Goal: Information Seeking & Learning: Learn about a topic

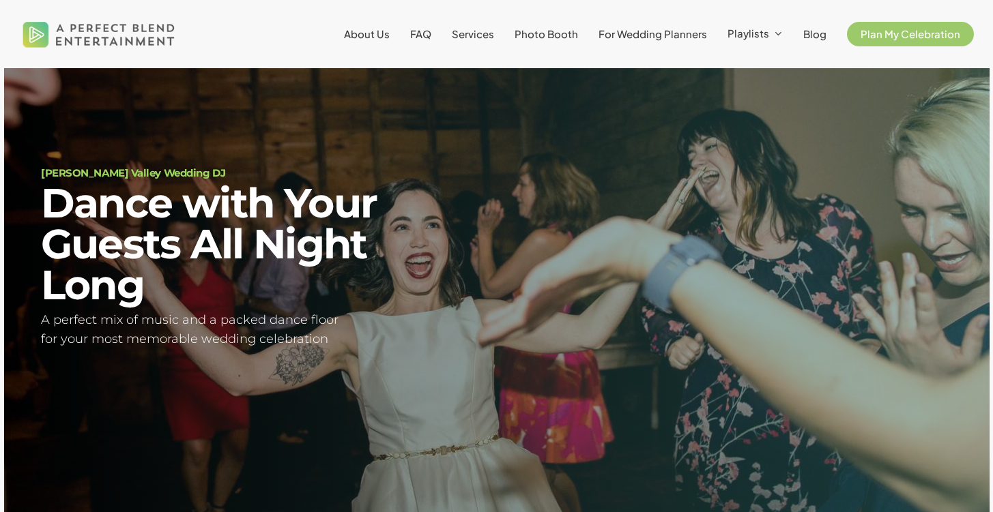
scroll to position [53, 0]
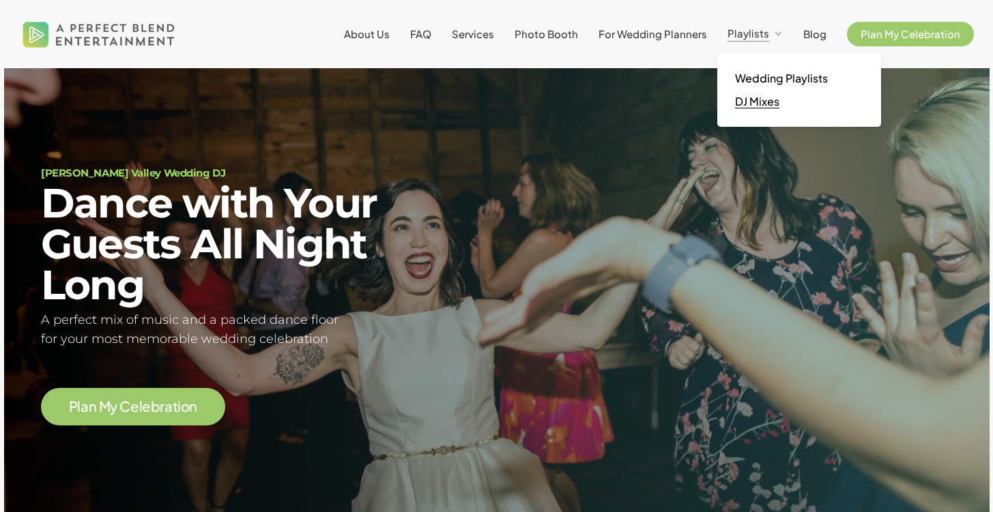
click at [764, 104] on span "DJ Mixes" at bounding box center [757, 101] width 44 height 14
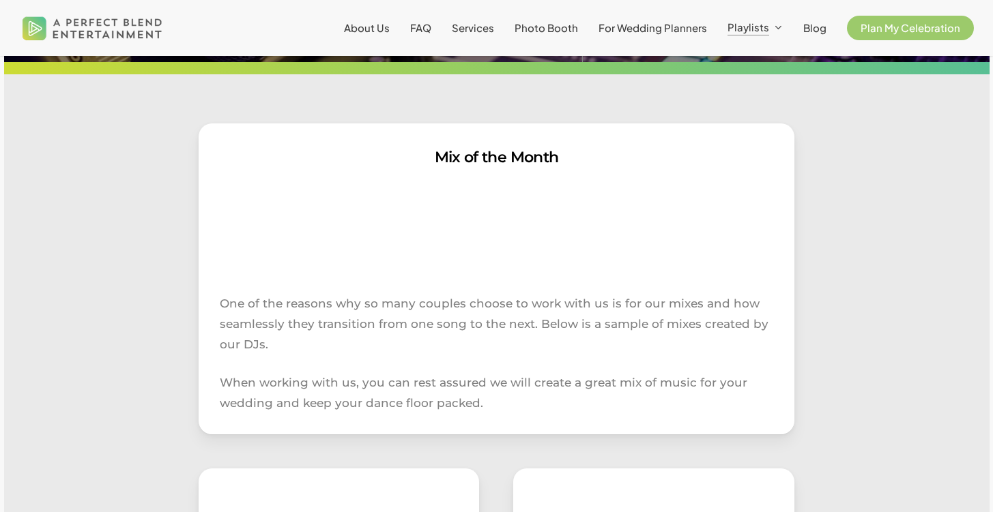
scroll to position [192, 0]
click at [374, 29] on span "About Us" at bounding box center [367, 27] width 46 height 13
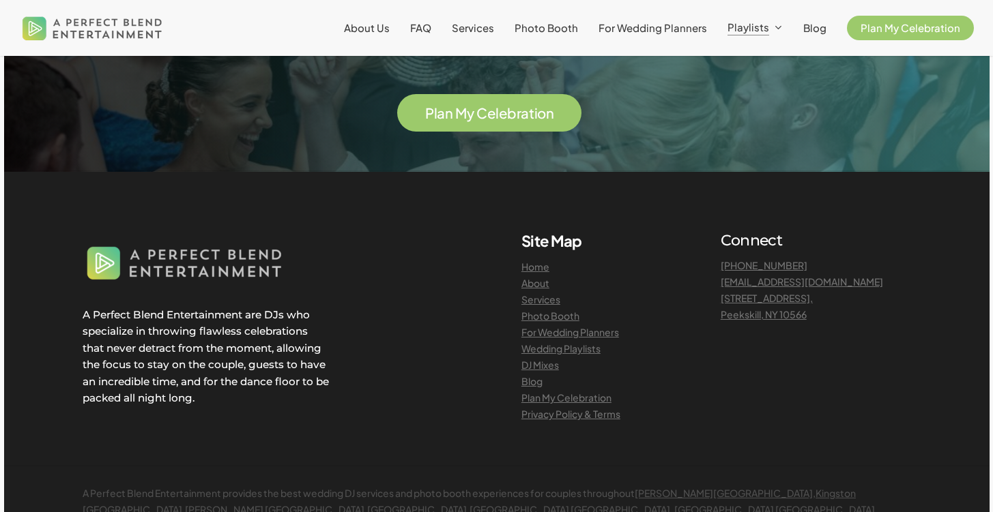
scroll to position [1773, 0]
click at [539, 293] on link "Services" at bounding box center [540, 299] width 39 height 12
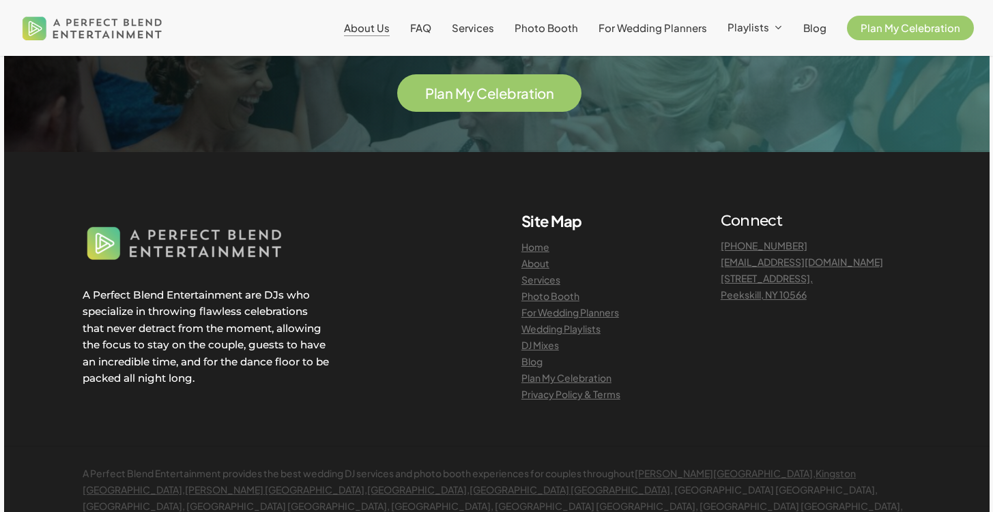
scroll to position [3351, 0]
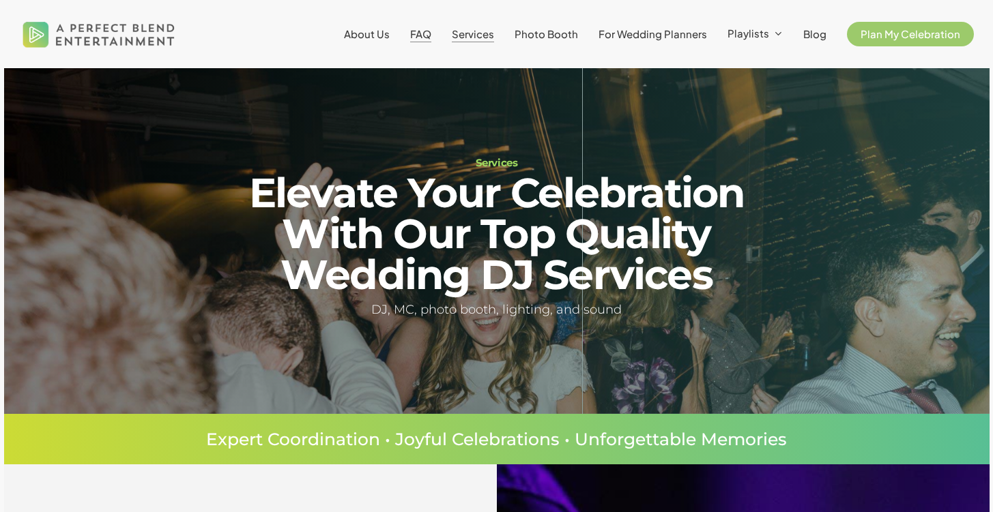
click at [431, 33] on span "FAQ" at bounding box center [420, 33] width 21 height 13
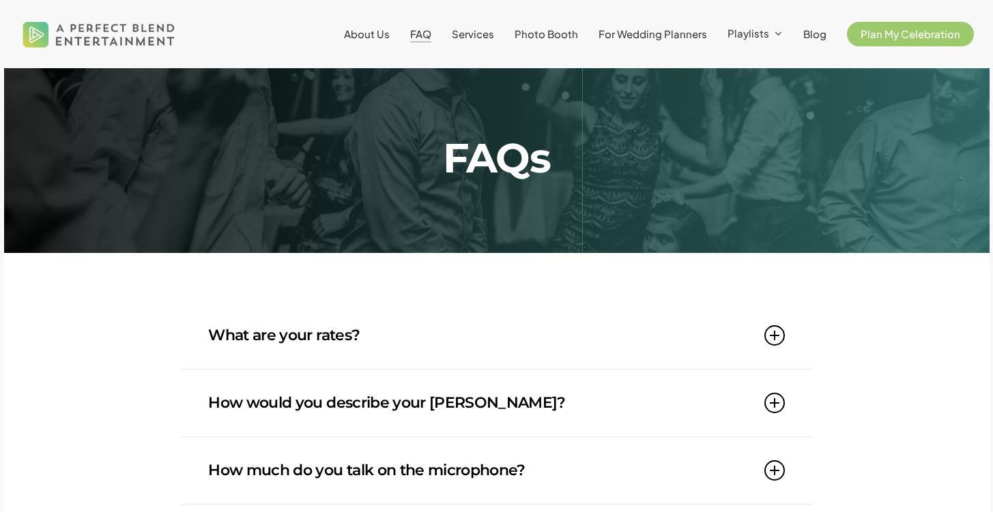
click at [270, 330] on link "What are your rates?" at bounding box center [496, 335] width 576 height 67
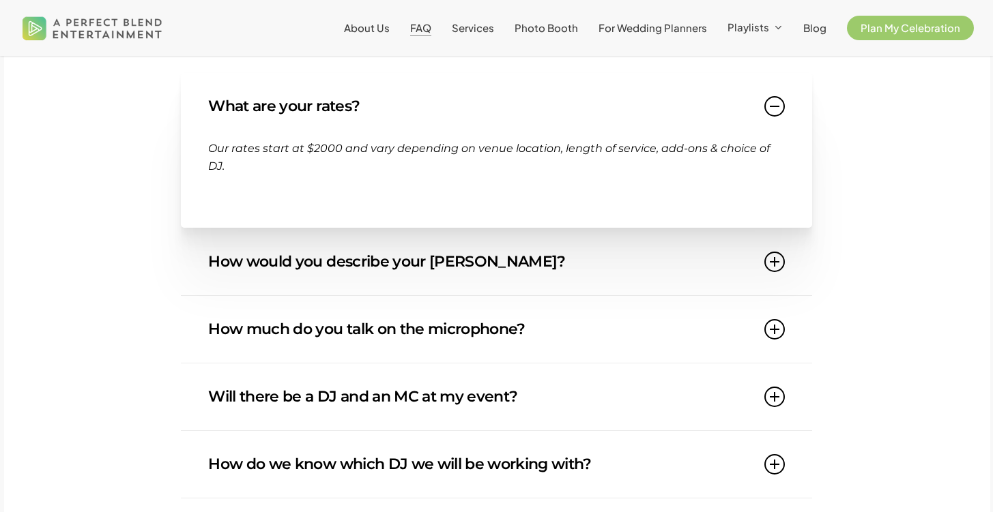
scroll to position [302, 0]
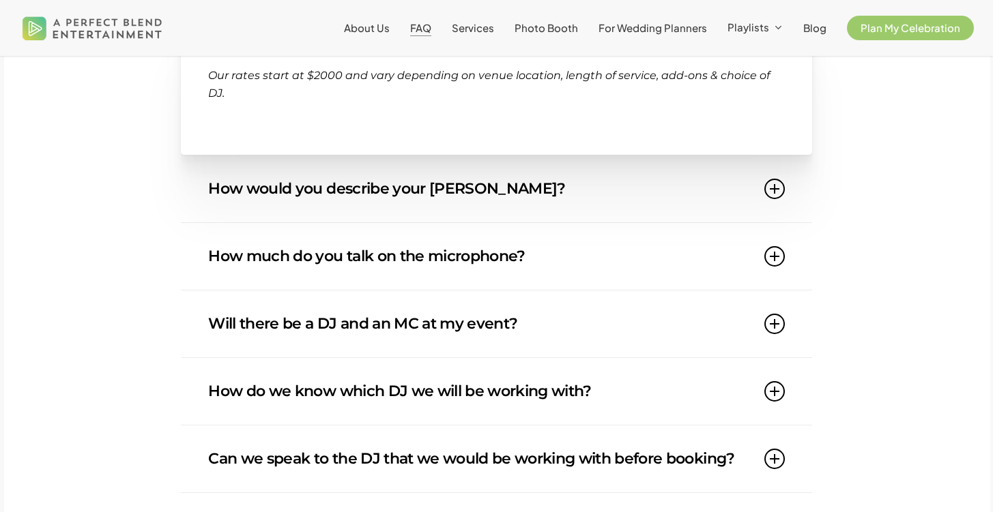
click at [274, 210] on link "How would you describe your DJ style?" at bounding box center [496, 189] width 576 height 67
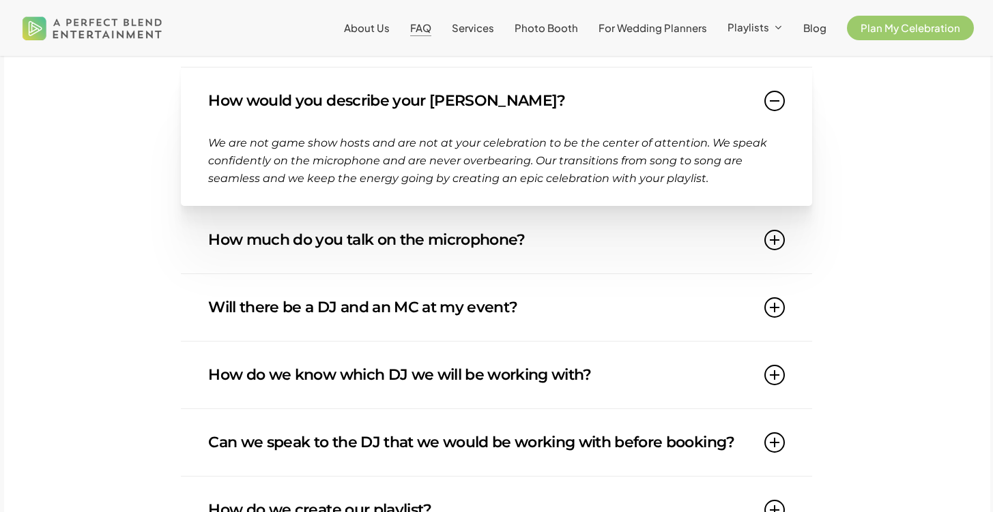
click at [248, 237] on link "How much do you talk on the microphone?" at bounding box center [496, 240] width 576 height 67
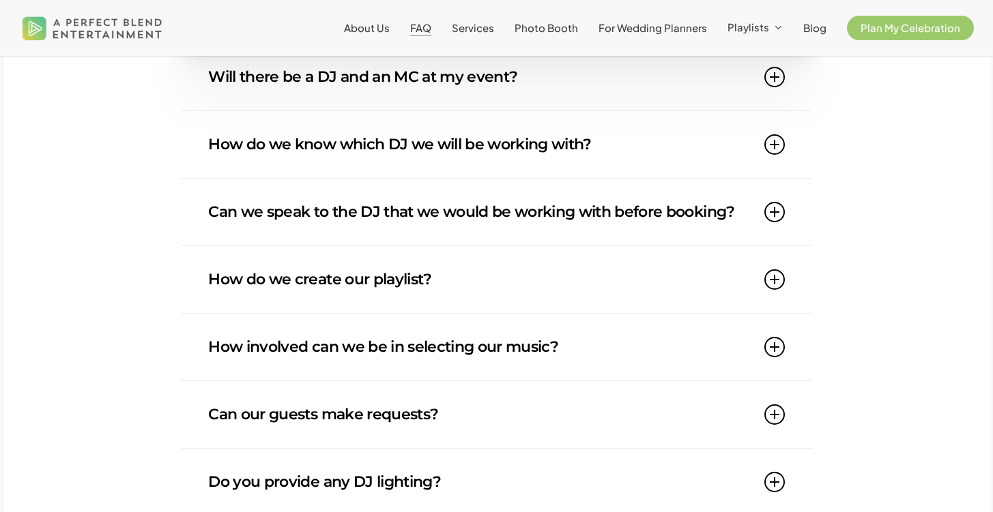
scroll to position [546, 0]
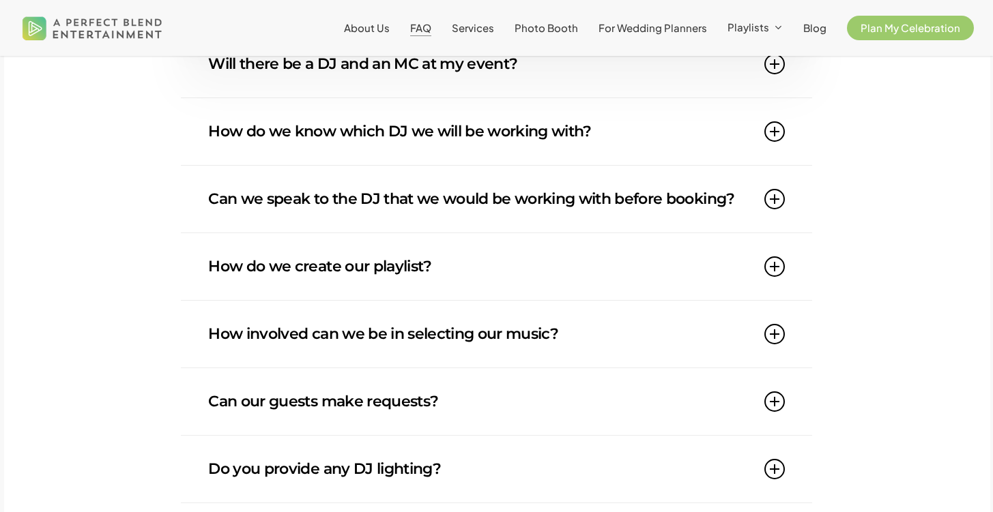
click at [347, 69] on link "Will there be a DJ and an MC at my event?" at bounding box center [496, 64] width 576 height 67
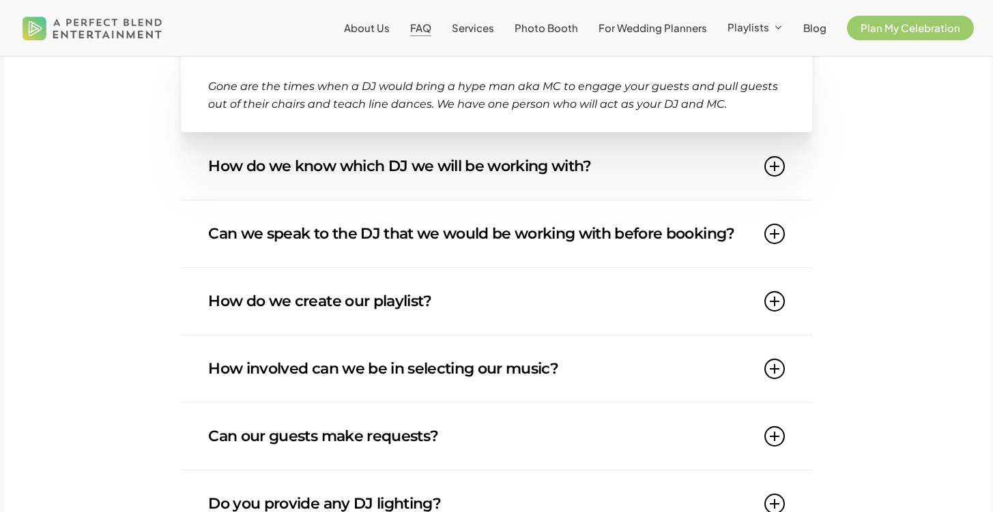
scroll to position [487, 0]
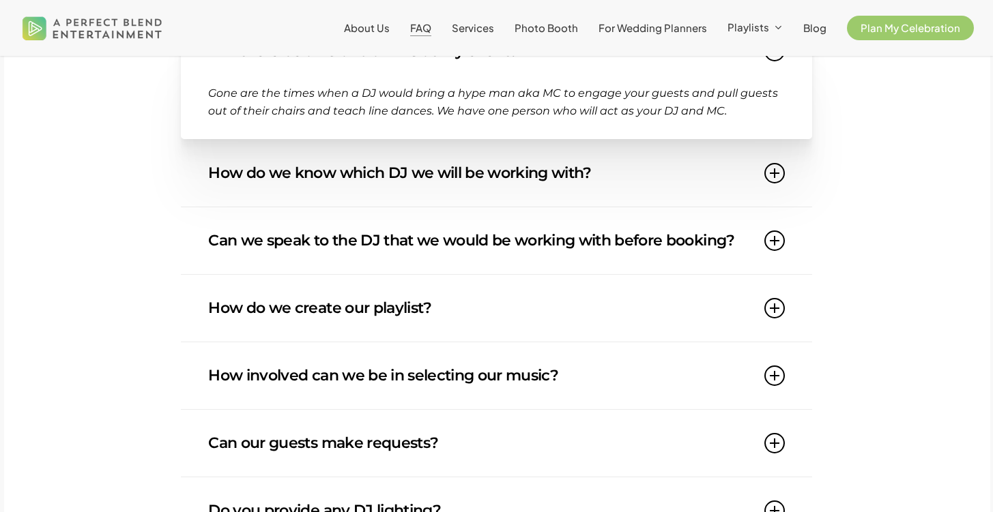
click at [298, 171] on link "How do we know which DJ we will be working with?" at bounding box center [496, 173] width 576 height 67
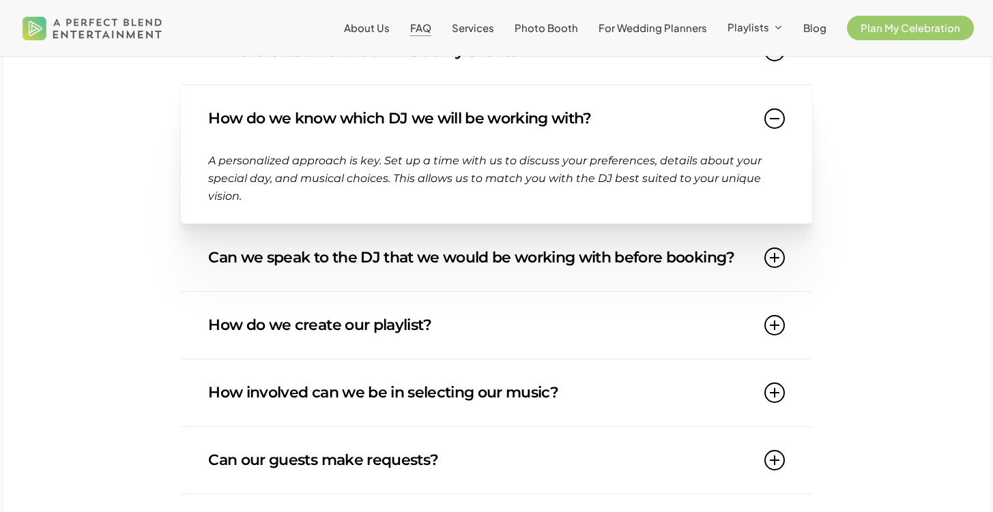
click at [301, 251] on link "Can we speak to the DJ that we would be working with before booking?" at bounding box center [496, 257] width 576 height 67
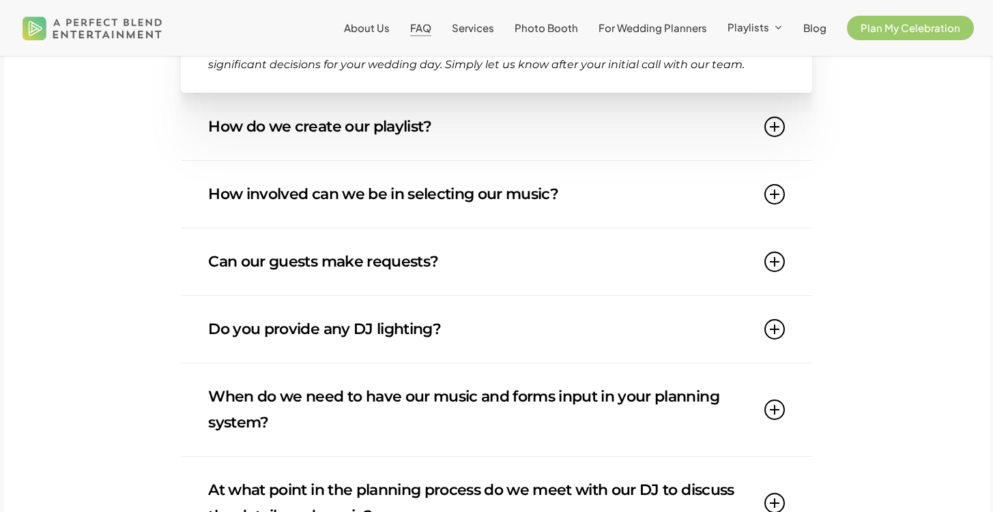
scroll to position [673, 0]
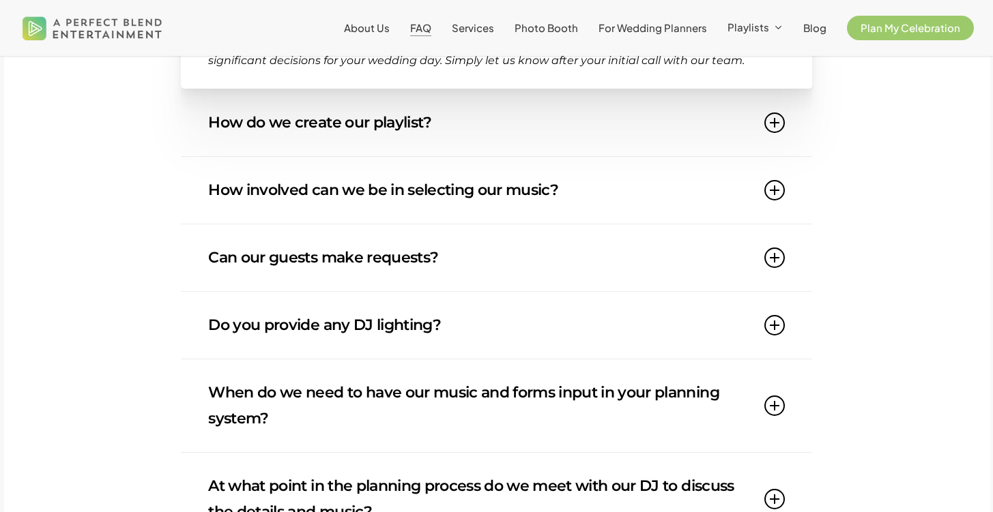
click at [336, 133] on link "How do we create our playlist?" at bounding box center [496, 122] width 576 height 67
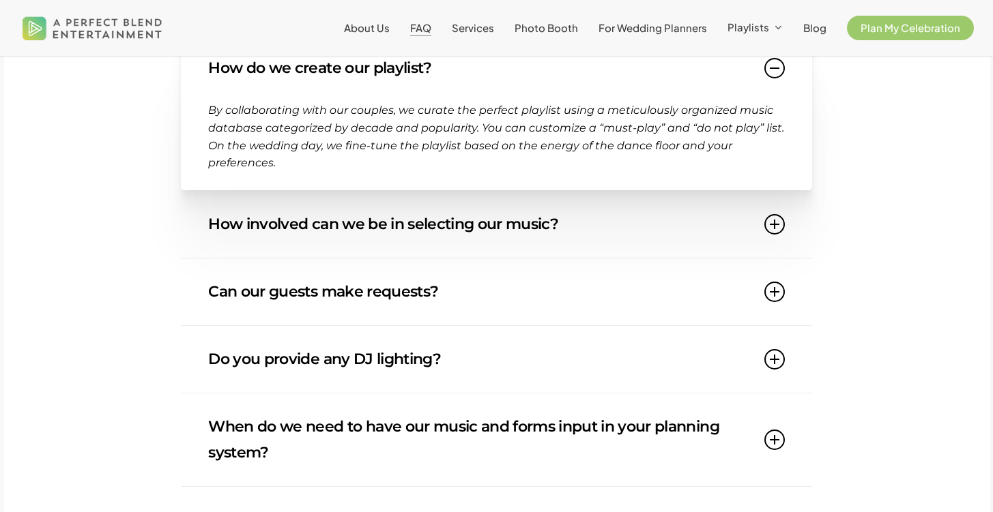
click at [272, 218] on link "How involved can we be in selecting our music?" at bounding box center [496, 224] width 576 height 67
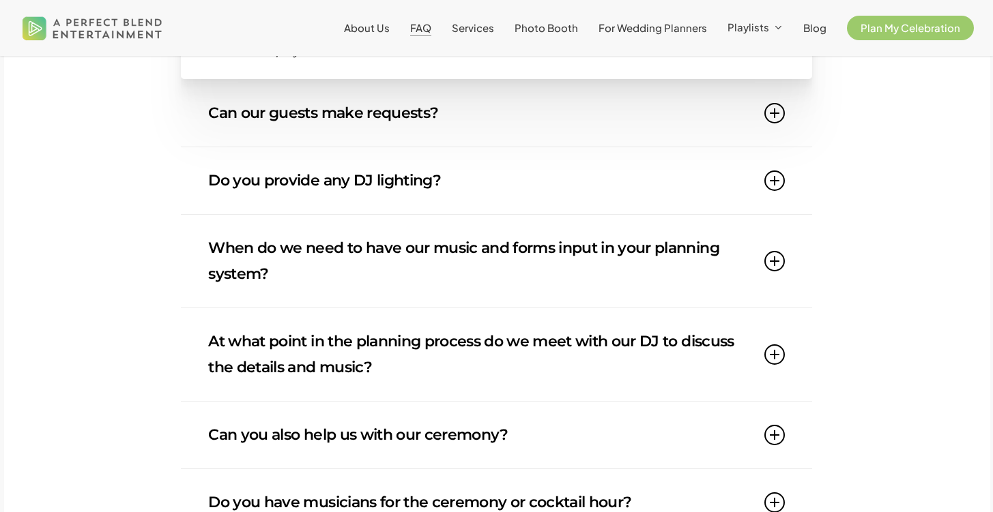
scroll to position [837, 0]
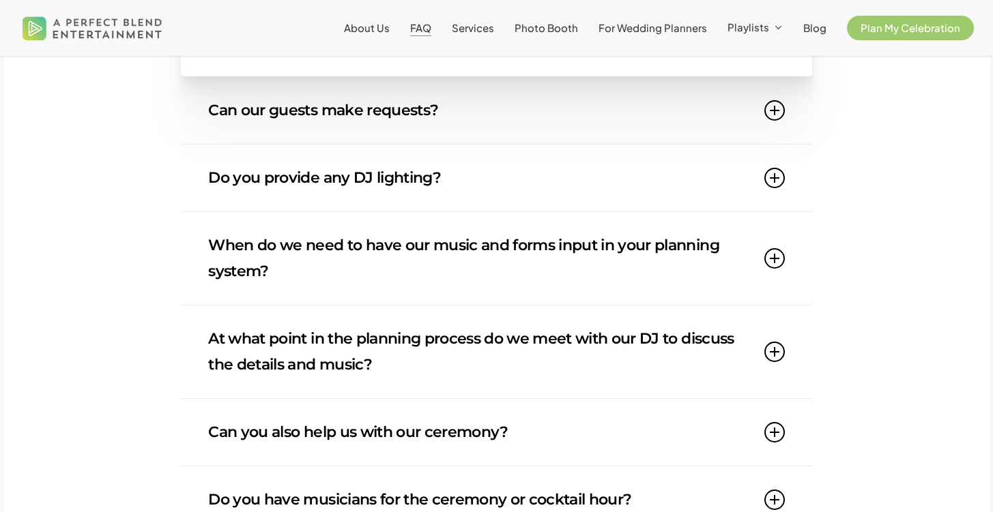
click at [276, 106] on link "Can our guests make requests?" at bounding box center [496, 110] width 576 height 67
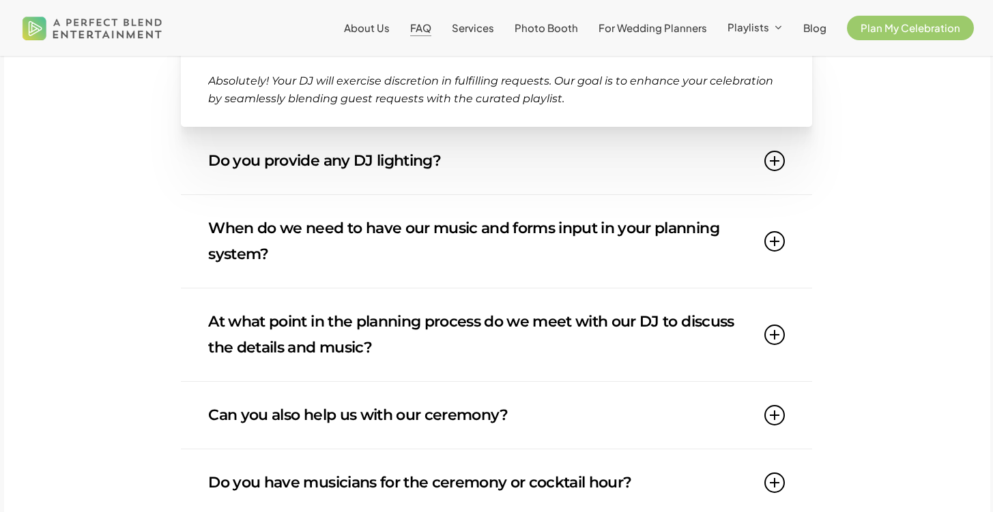
click at [276, 164] on link "Do you provide any DJ lighting?" at bounding box center [496, 161] width 576 height 67
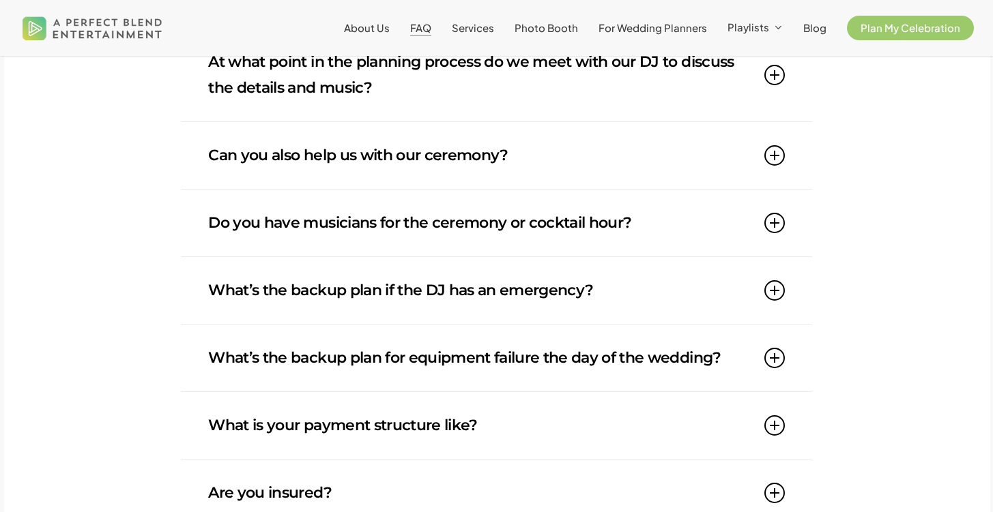
scroll to position [1105, 0]
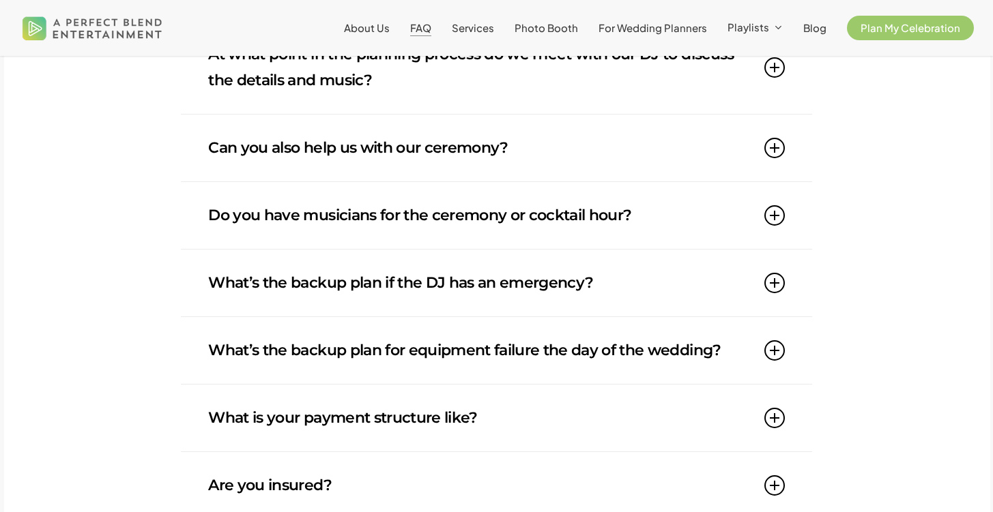
click at [277, 154] on link "Can you also help us with our ceremony?" at bounding box center [496, 148] width 576 height 67
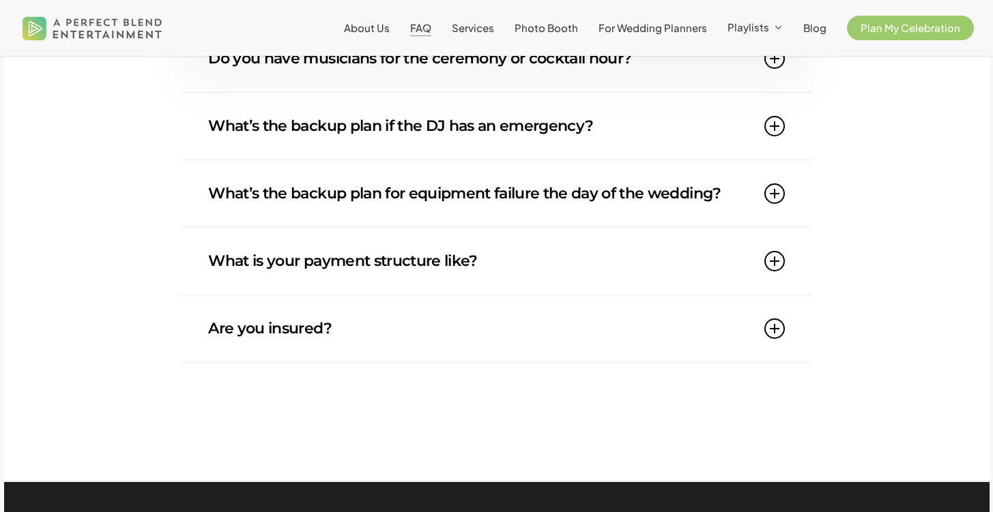
scroll to position [1266, 0]
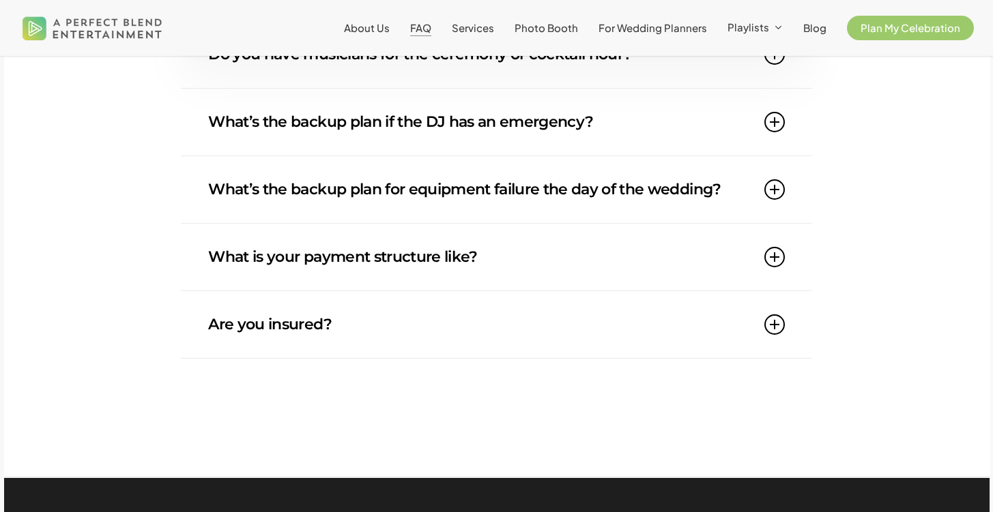
click at [285, 257] on link "What is your payment structure like?" at bounding box center [496, 257] width 576 height 67
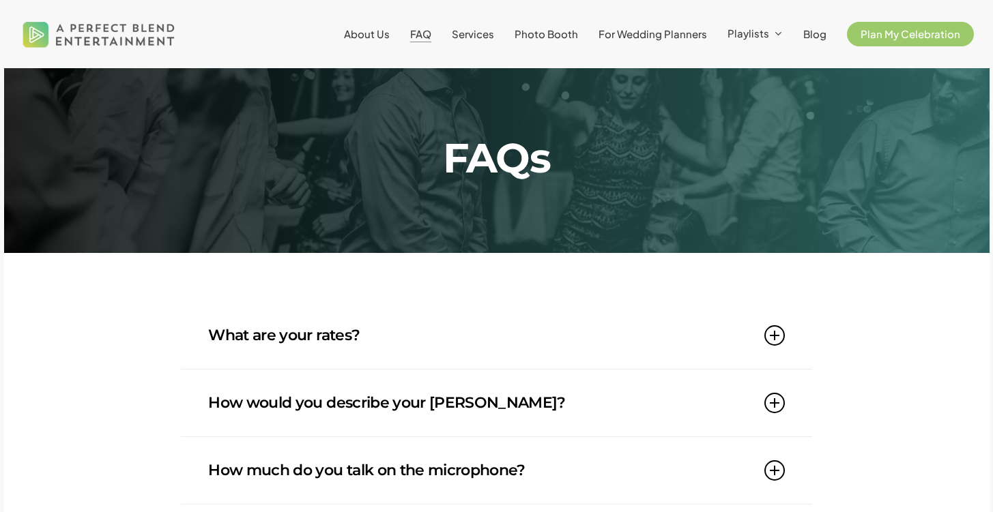
scroll to position [0, 0]
click at [386, 31] on span "About Us" at bounding box center [367, 33] width 46 height 13
